Goal: Navigation & Orientation: Find specific page/section

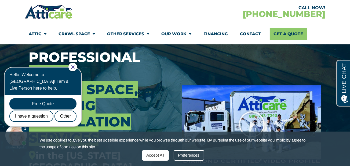
scroll to position [40, 0]
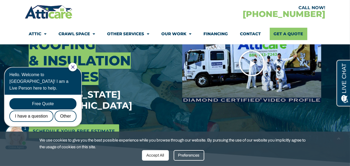
click at [224, 110] on div at bounding box center [251, 63] width 147 height 202
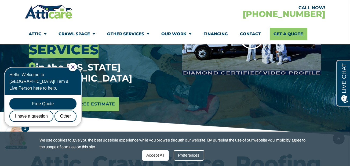
scroll to position [133, 0]
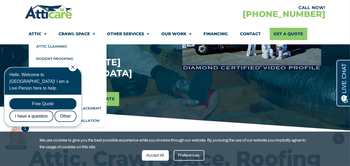
click at [45, 34] on span "Menu" at bounding box center [43, 33] width 5 height 9
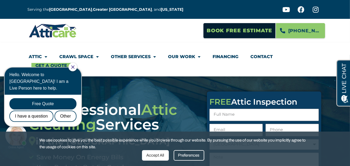
click at [75, 66] on icon "Close Chat" at bounding box center [72, 66] width 3 height 3
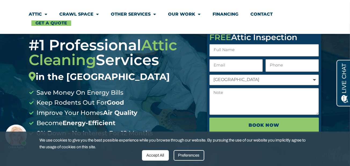
scroll to position [66, 0]
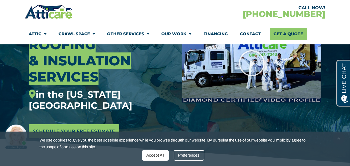
scroll to position [101, 0]
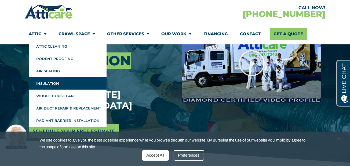
click at [47, 82] on link "Insulation" at bounding box center [68, 83] width 78 height 12
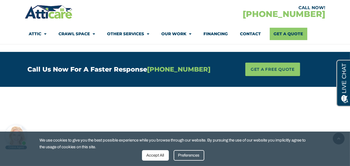
scroll to position [334, 0]
